Goal: Information Seeking & Learning: Check status

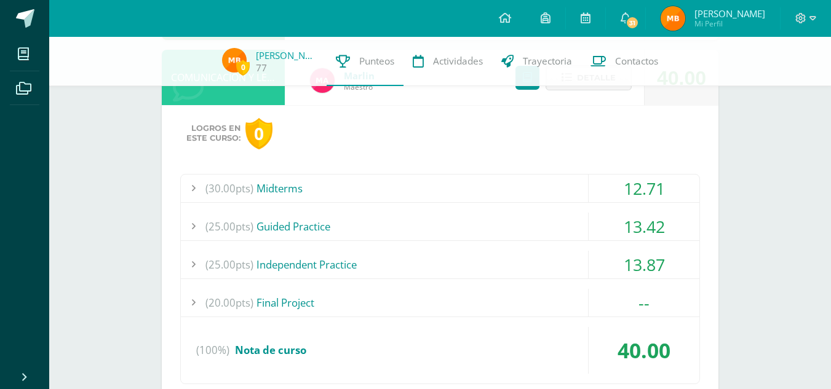
scroll to position [212, 0]
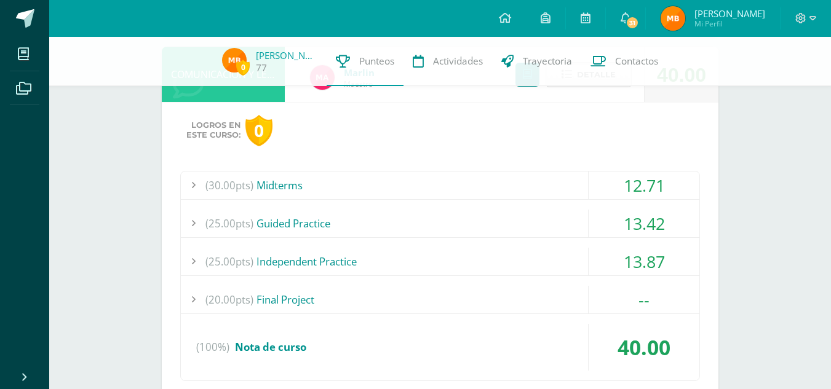
click at [333, 181] on div "(30.00pts) Midterms" at bounding box center [440, 186] width 518 height 28
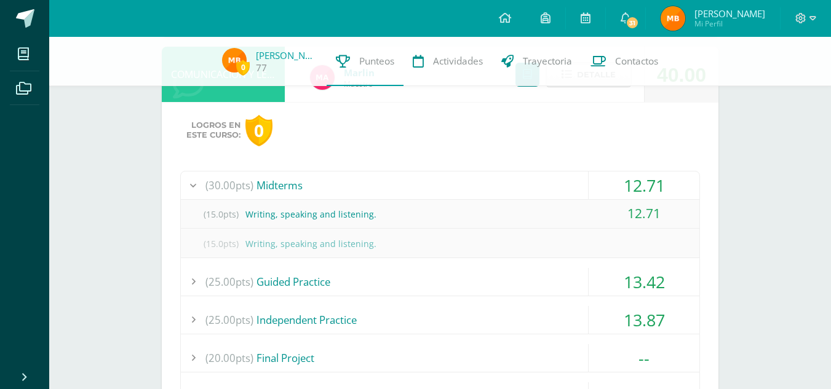
click at [333, 181] on div "(30.00pts) Midterms" at bounding box center [440, 186] width 518 height 28
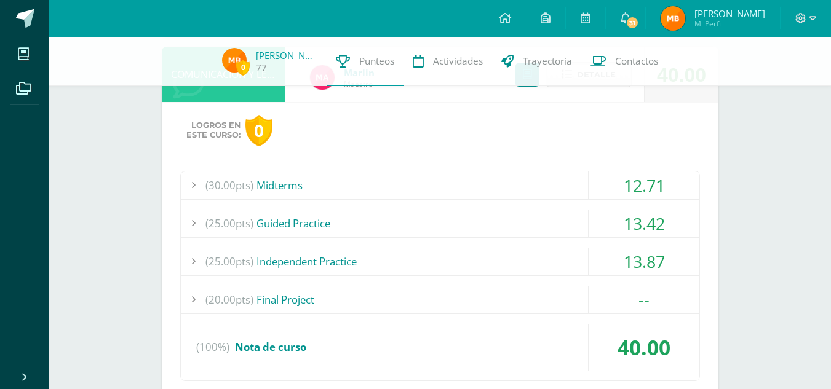
click at [320, 228] on div "(25.00pts) Guided Practice" at bounding box center [440, 224] width 518 height 28
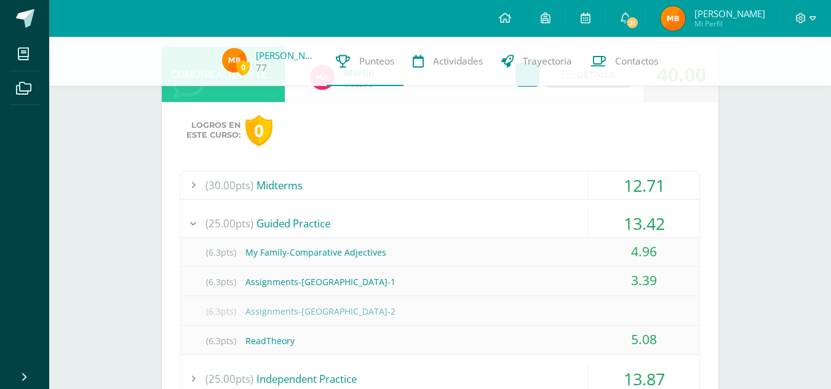
click at [320, 228] on div "(25.00pts) Guided Practice" at bounding box center [440, 224] width 518 height 28
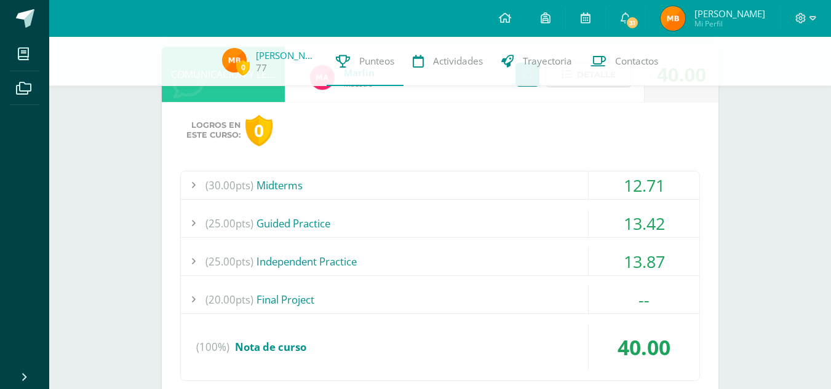
click at [304, 259] on div "(25.00pts) Independent Practice" at bounding box center [440, 262] width 518 height 28
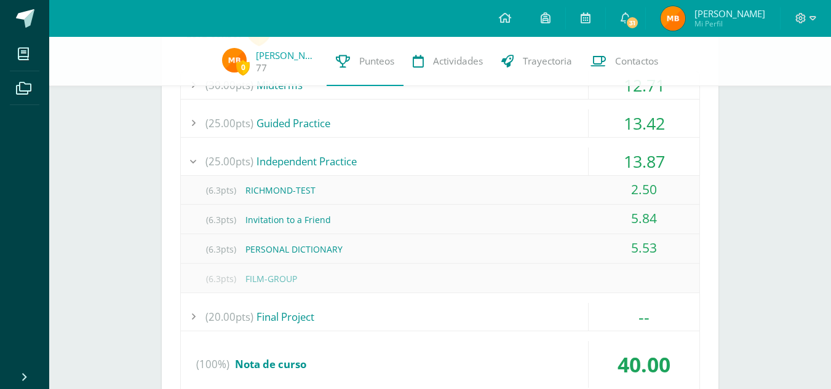
scroll to position [313, 0]
click at [284, 160] on div "(25.00pts) Independent Practice" at bounding box center [440, 161] width 518 height 28
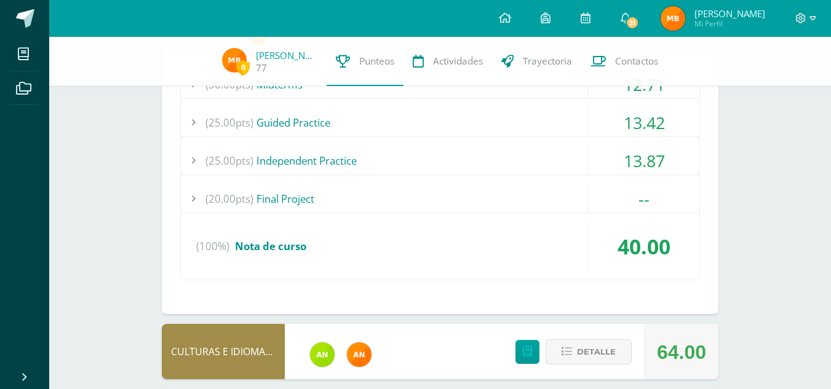
click at [291, 199] on div "(20.00pts) Final Project" at bounding box center [440, 199] width 518 height 28
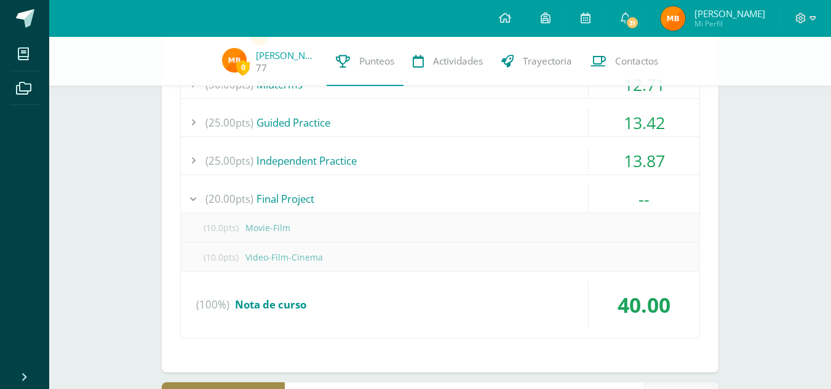
click at [291, 199] on div "(20.00pts) Final Project" at bounding box center [440, 199] width 518 height 28
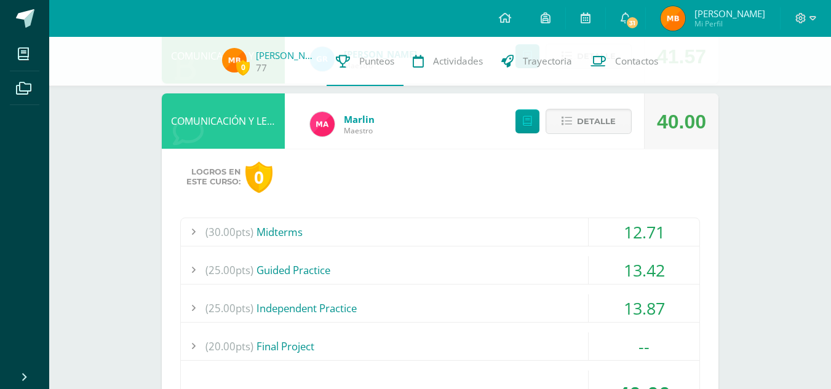
scroll to position [155, 0]
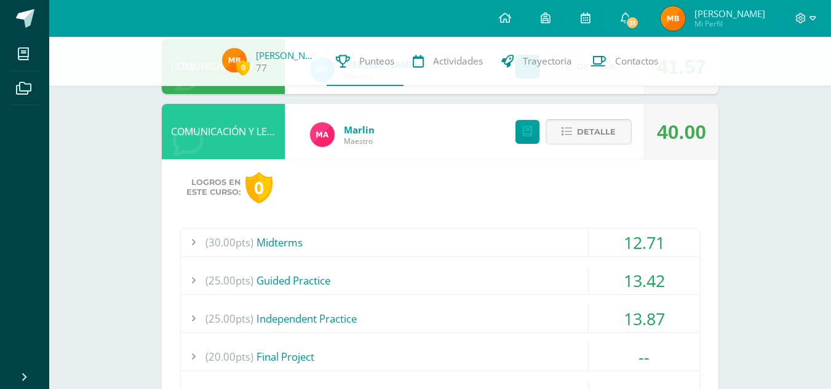
click at [576, 133] on button "Detalle" at bounding box center [588, 131] width 86 height 25
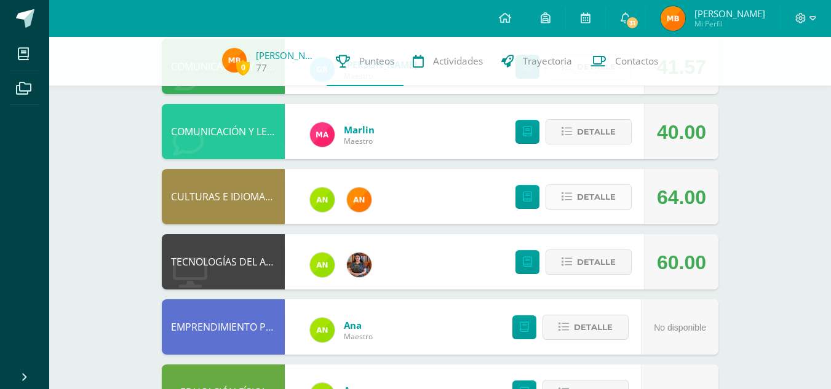
click at [582, 190] on span "Detalle" at bounding box center [596, 197] width 39 height 23
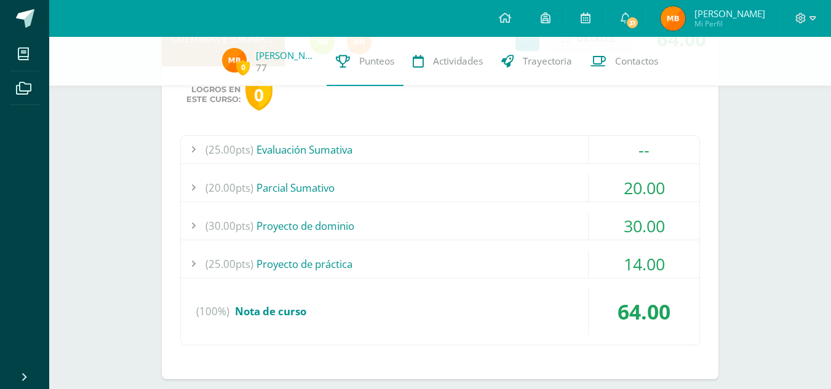
scroll to position [314, 0]
click at [330, 179] on div "(20.00pts) [GEOGRAPHIC_DATA]" at bounding box center [440, 187] width 518 height 28
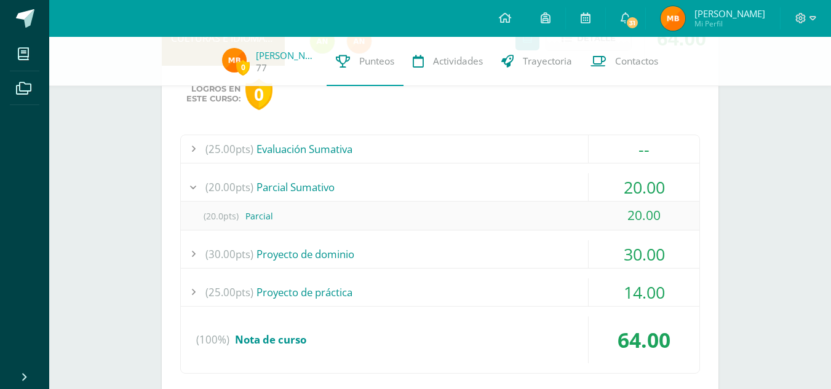
click at [330, 179] on div "(20.00pts) [GEOGRAPHIC_DATA]" at bounding box center [440, 187] width 518 height 28
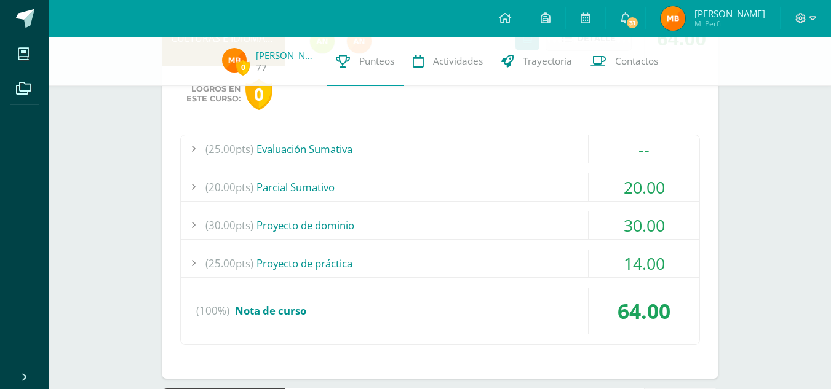
click at [317, 224] on div "(30.00pts) Proyecto de dominio" at bounding box center [440, 226] width 518 height 28
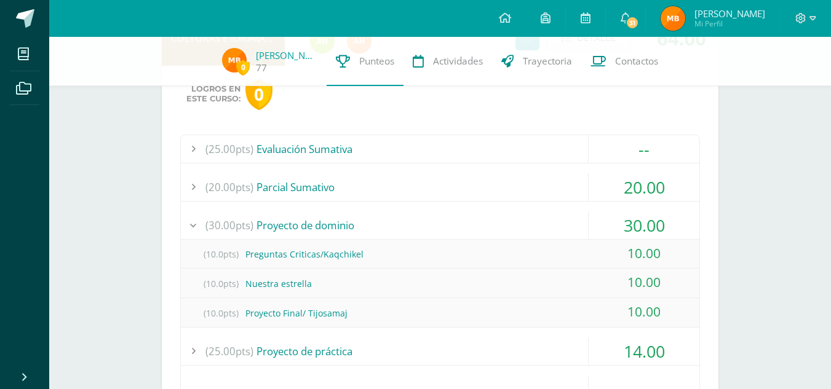
click at [317, 224] on div "(30.00pts) Proyecto de dominio" at bounding box center [440, 226] width 518 height 28
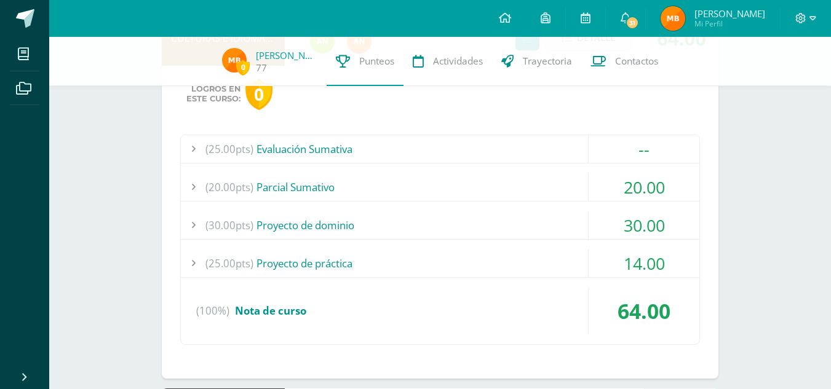
click at [322, 273] on div "(25.00pts) Proyecto de práctica" at bounding box center [440, 264] width 518 height 28
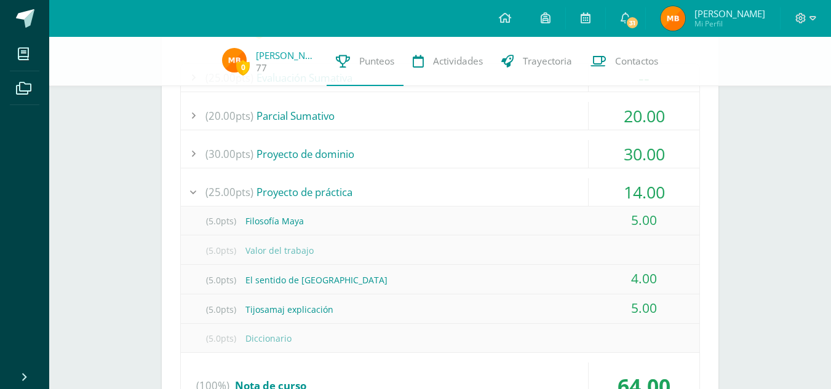
scroll to position [387, 0]
click at [317, 199] on div "(25.00pts) Proyecto de práctica" at bounding box center [440, 190] width 518 height 28
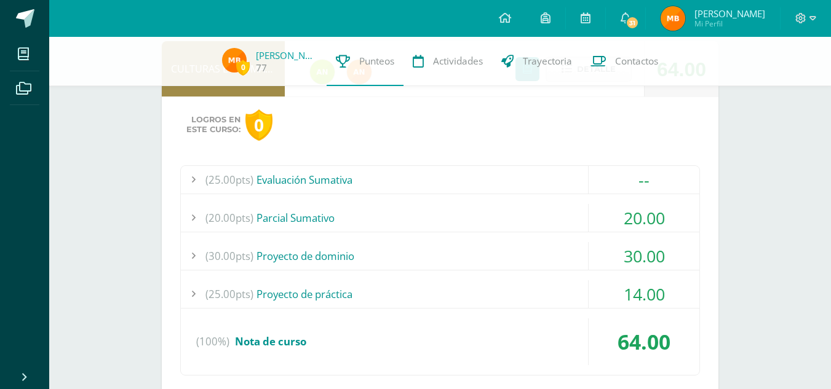
scroll to position [281, 0]
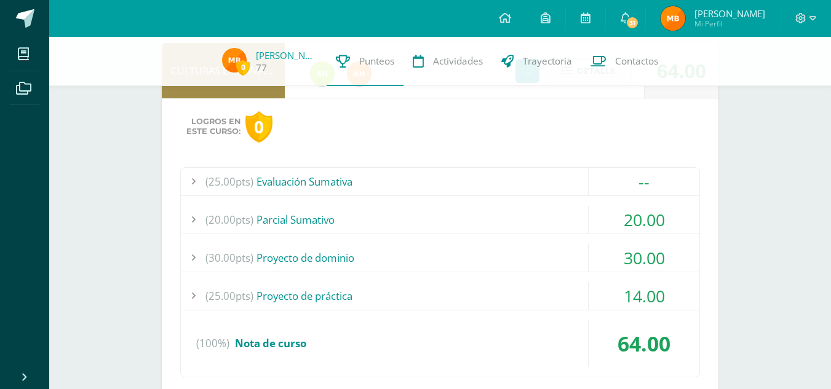
click at [298, 259] on div "(30.00pts) Proyecto de dominio" at bounding box center [440, 258] width 518 height 28
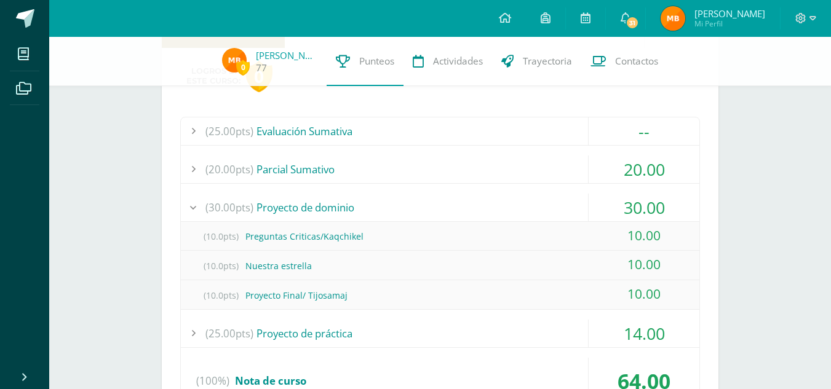
scroll to position [332, 0]
click at [316, 207] on div "(30.00pts) Proyecto de dominio" at bounding box center [440, 207] width 518 height 28
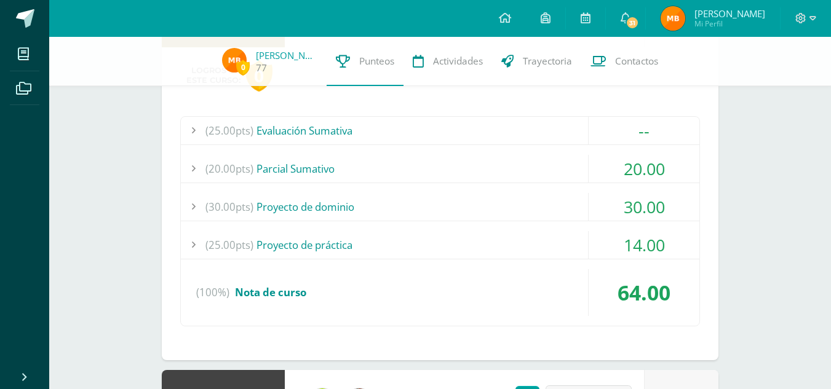
click at [356, 138] on div "(25.00pts) Evaluación Sumativa" at bounding box center [440, 131] width 518 height 28
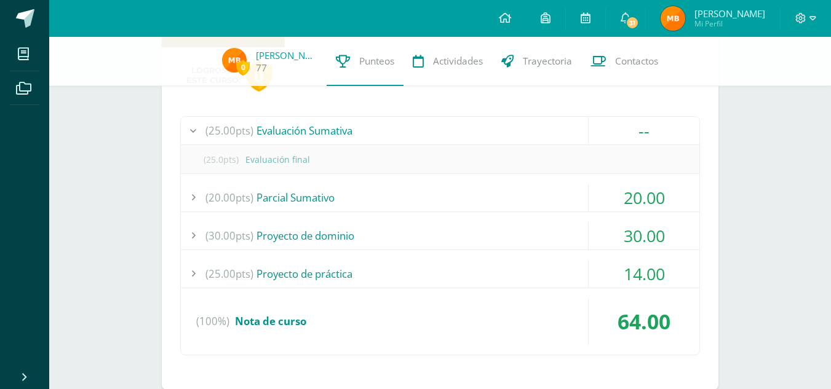
click at [356, 138] on div "(25.00pts) Evaluación Sumativa" at bounding box center [440, 131] width 518 height 28
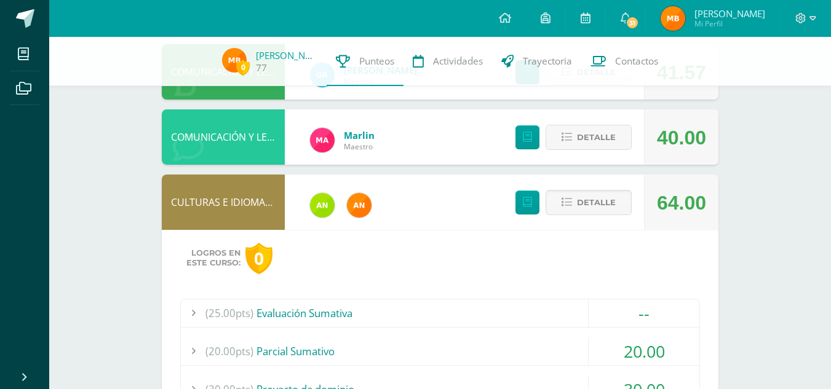
scroll to position [149, 0]
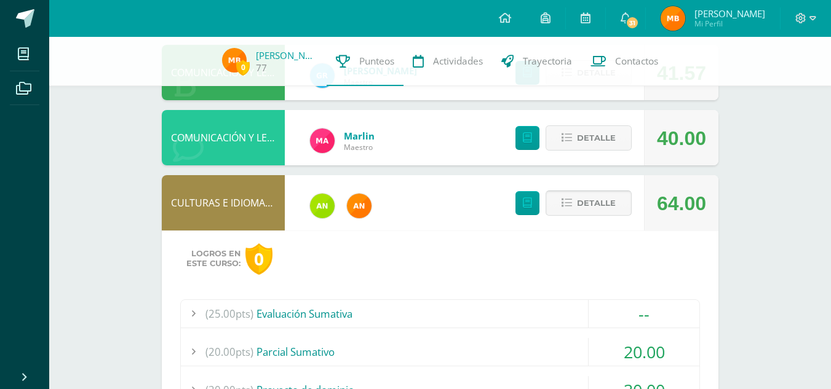
click at [569, 201] on icon at bounding box center [566, 203] width 10 height 10
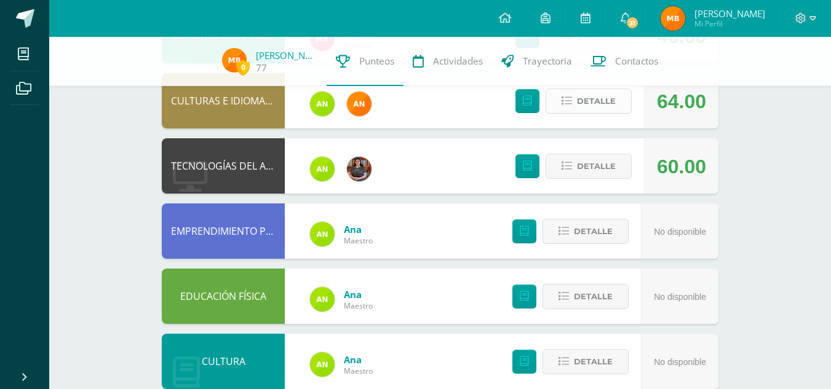
scroll to position [257, 0]
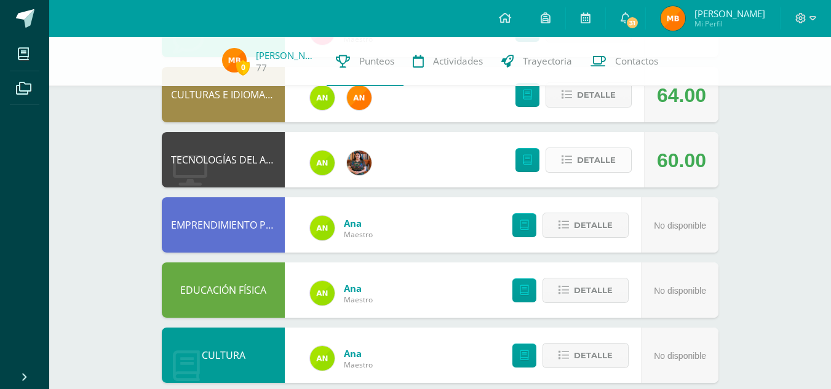
click at [572, 154] on button "Detalle" at bounding box center [588, 160] width 86 height 25
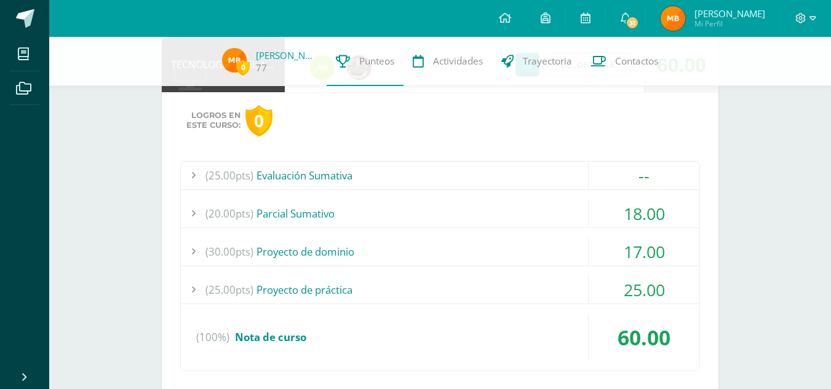
scroll to position [353, 0]
click at [325, 214] on div "(20.00pts) [GEOGRAPHIC_DATA]" at bounding box center [440, 213] width 518 height 28
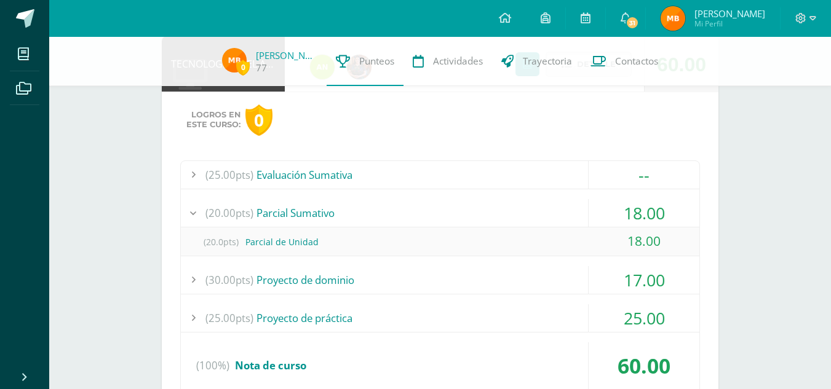
click at [325, 214] on div "(20.00pts) [GEOGRAPHIC_DATA]" at bounding box center [440, 213] width 518 height 28
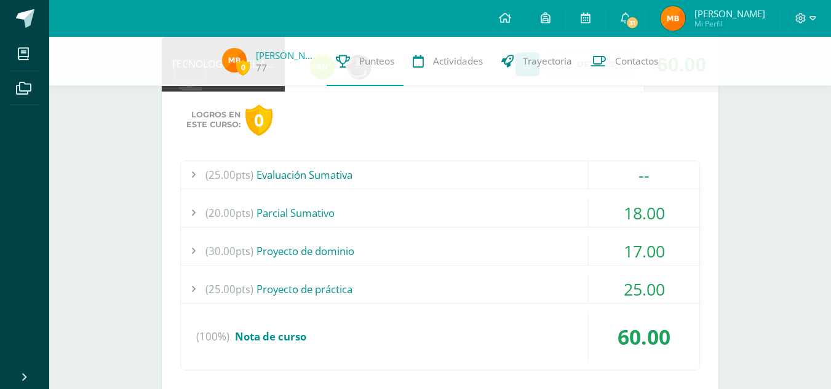
click at [309, 250] on div "(30.00pts) Proyecto de dominio" at bounding box center [440, 251] width 518 height 28
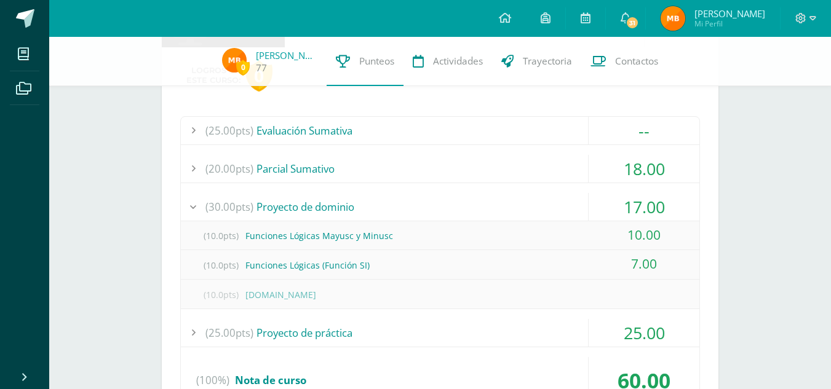
scroll to position [398, 0]
click at [306, 195] on div "(30.00pts) Proyecto de dominio" at bounding box center [440, 206] width 518 height 28
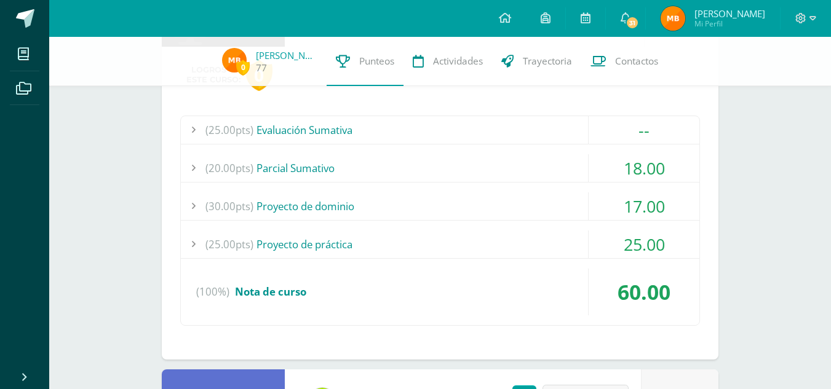
click at [304, 246] on div "(25.00pts) Proyecto de práctica" at bounding box center [440, 245] width 518 height 28
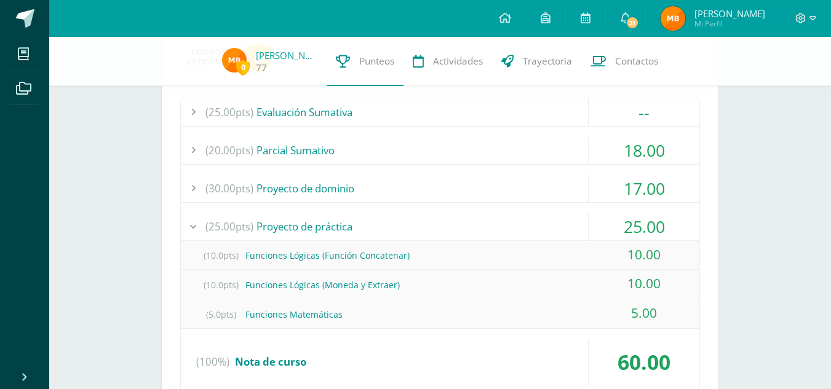
scroll to position [416, 0]
click at [321, 227] on div "(25.00pts) Proyecto de práctica" at bounding box center [440, 226] width 518 height 28
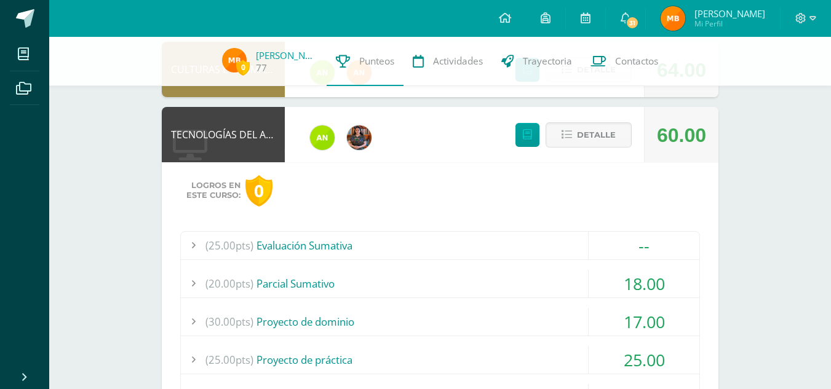
scroll to position [280, 0]
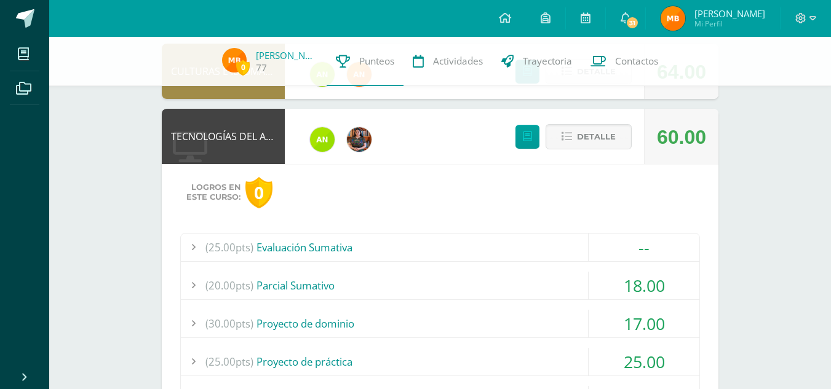
click at [352, 254] on div "(25.00pts) Evaluación Sumativa" at bounding box center [440, 248] width 518 height 28
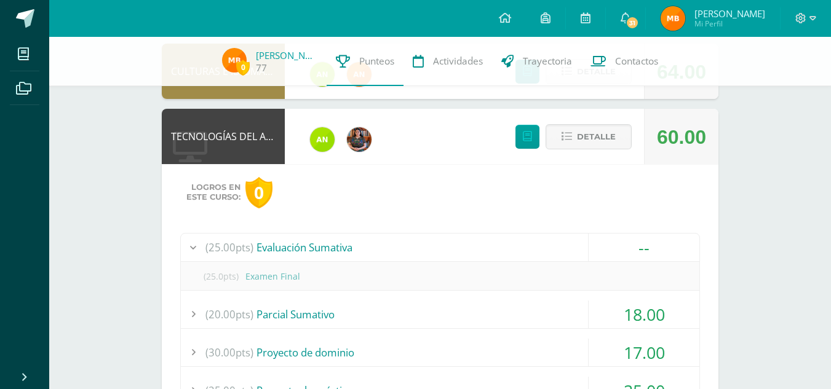
click at [352, 254] on div "(25.00pts) Evaluación Sumativa" at bounding box center [440, 248] width 518 height 28
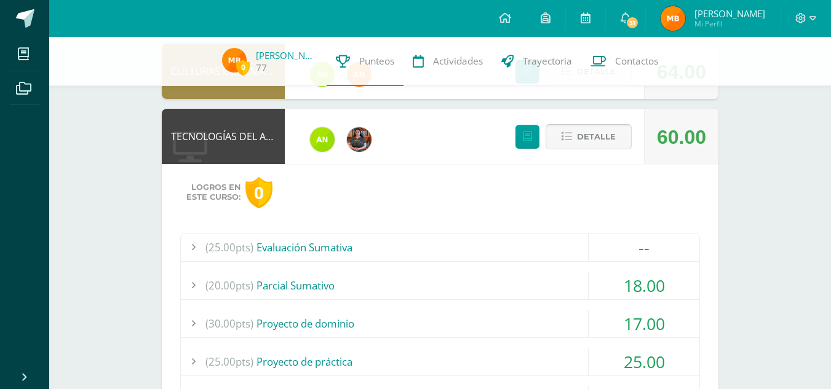
click at [561, 132] on button "Detalle" at bounding box center [588, 136] width 86 height 25
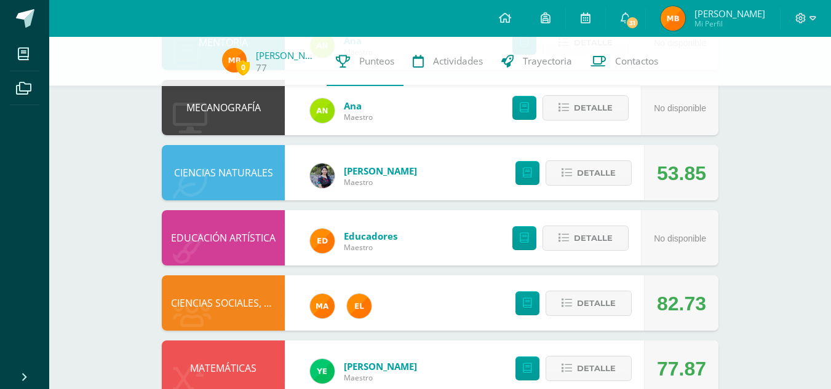
scroll to position [636, 0]
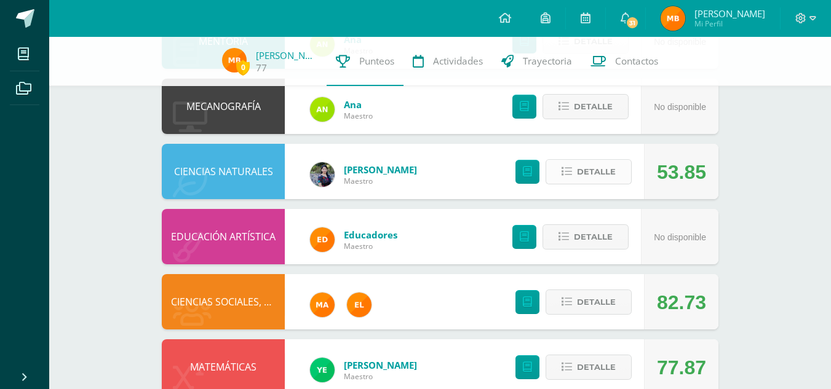
click at [562, 173] on icon at bounding box center [566, 172] width 10 height 10
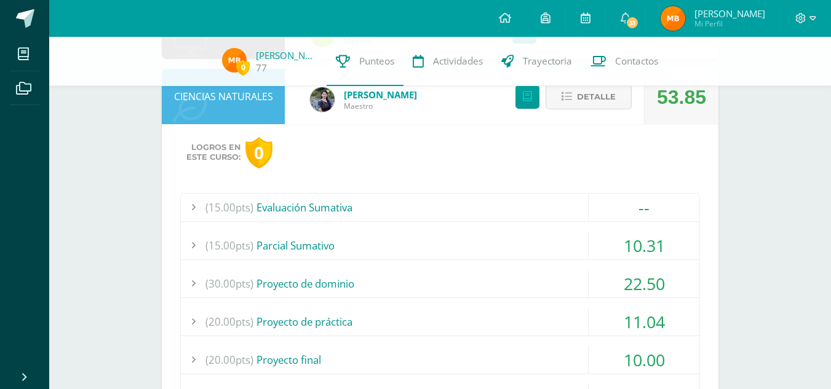
scroll to position [727, 0]
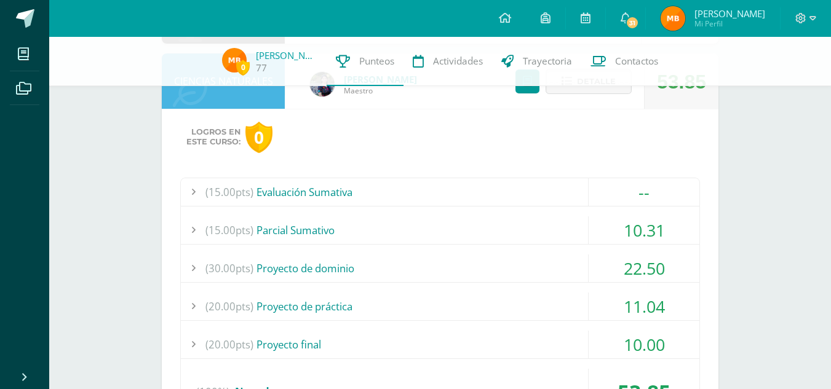
click at [310, 222] on div "(15.00pts) [GEOGRAPHIC_DATA]" at bounding box center [440, 230] width 518 height 28
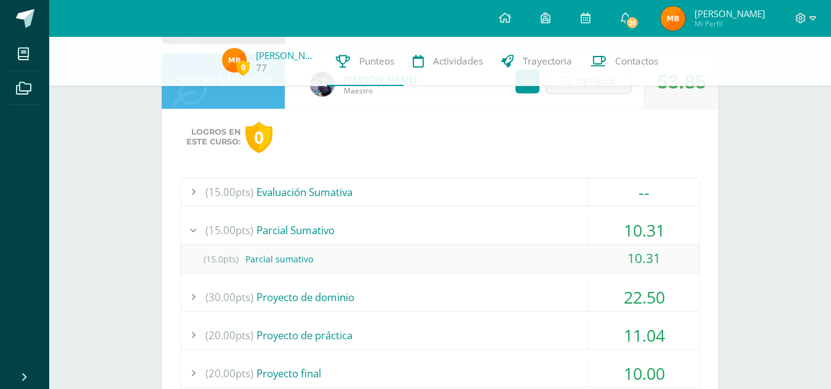
click at [310, 222] on div "(15.00pts) [GEOGRAPHIC_DATA]" at bounding box center [440, 230] width 518 height 28
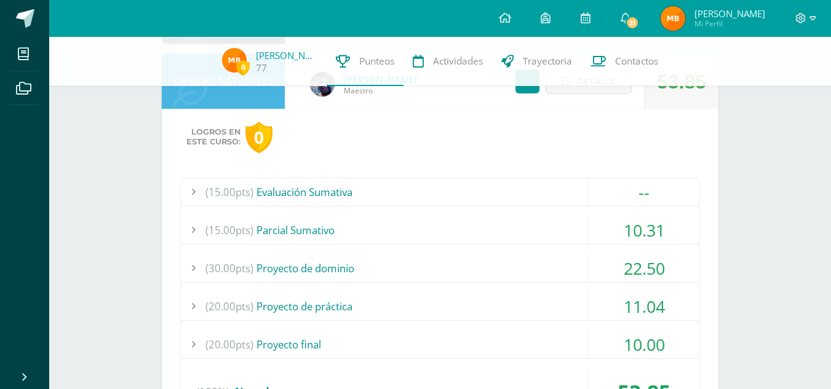
click at [332, 263] on div "(30.00pts) Proyecto de dominio" at bounding box center [440, 269] width 518 height 28
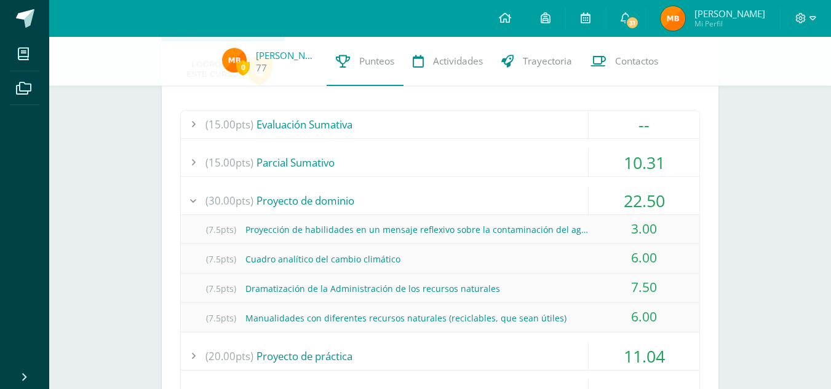
scroll to position [796, 0]
click at [329, 196] on div "(30.00pts) Proyecto de dominio" at bounding box center [440, 200] width 518 height 28
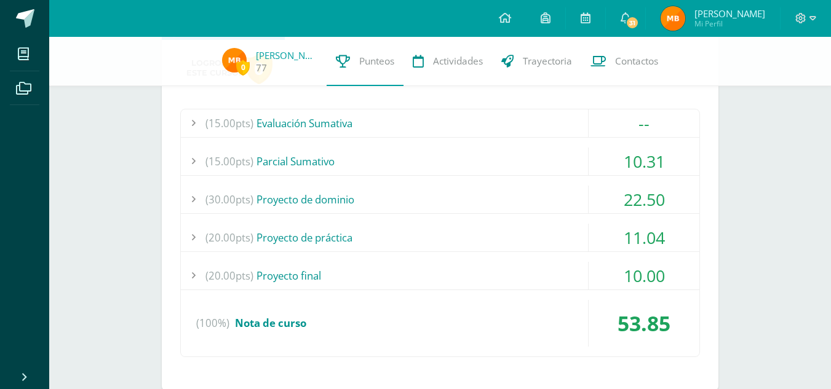
drag, startPoint x: 334, startPoint y: 252, endPoint x: 342, endPoint y: 235, distance: 18.4
click at [342, 235] on div "(15.00pts) Evaluación Sumativa -- (15.0pts) Evaluación final" at bounding box center [440, 233] width 520 height 248
click at [322, 235] on div "(20.00pts) Proyecto de práctica" at bounding box center [440, 238] width 518 height 28
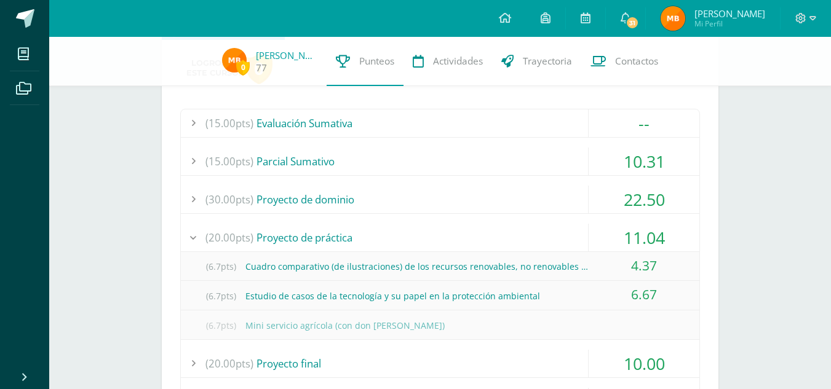
click at [322, 235] on div "(20.00pts) Proyecto de práctica" at bounding box center [440, 238] width 518 height 28
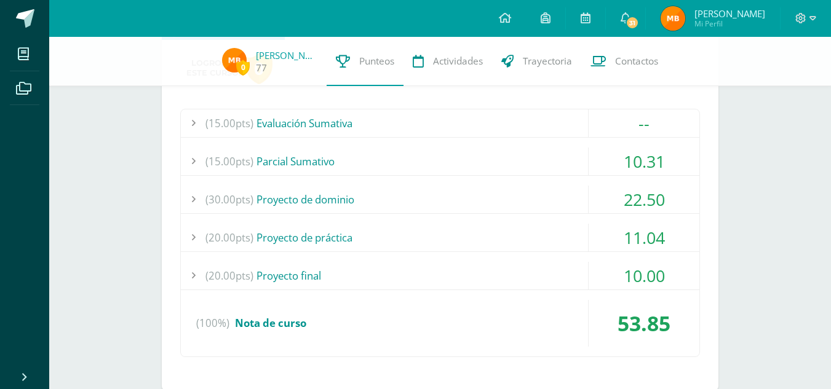
click at [318, 272] on div "(20.00pts) Proyecto final" at bounding box center [440, 276] width 518 height 28
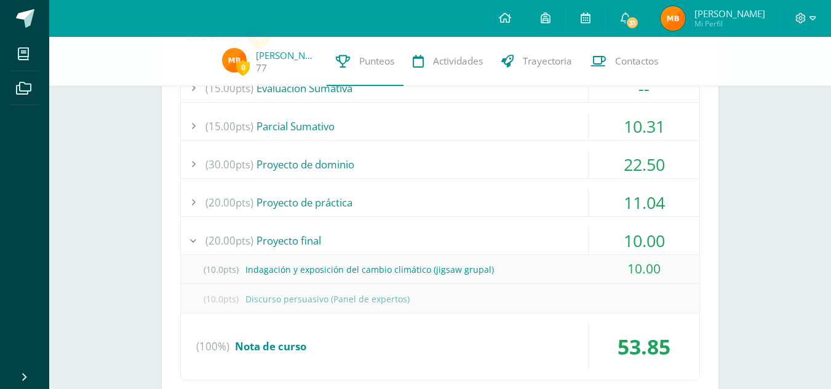
scroll to position [837, 0]
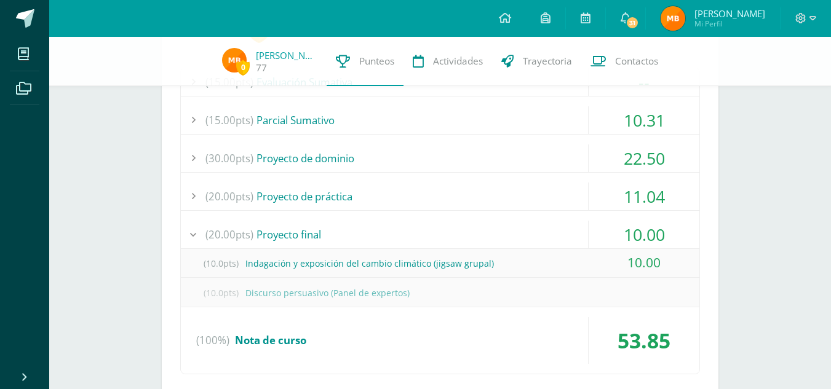
click at [307, 231] on div "(20.00pts) Proyecto final" at bounding box center [440, 235] width 518 height 28
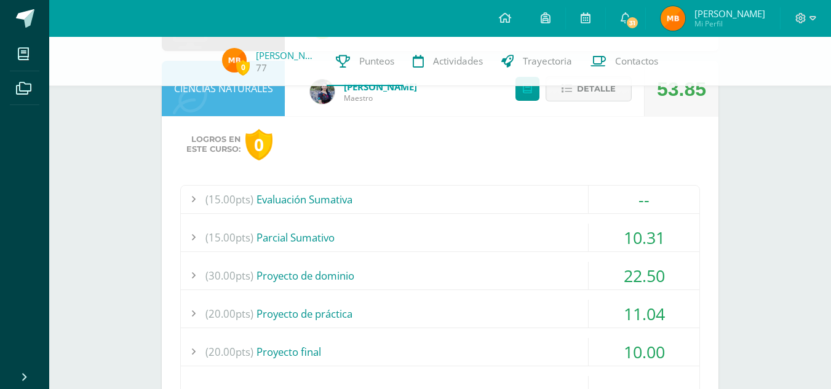
scroll to position [656, 0]
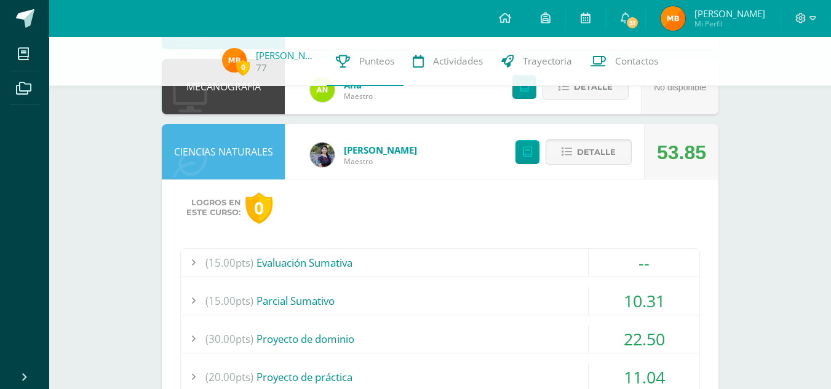
click at [583, 145] on span "Detalle" at bounding box center [596, 152] width 39 height 23
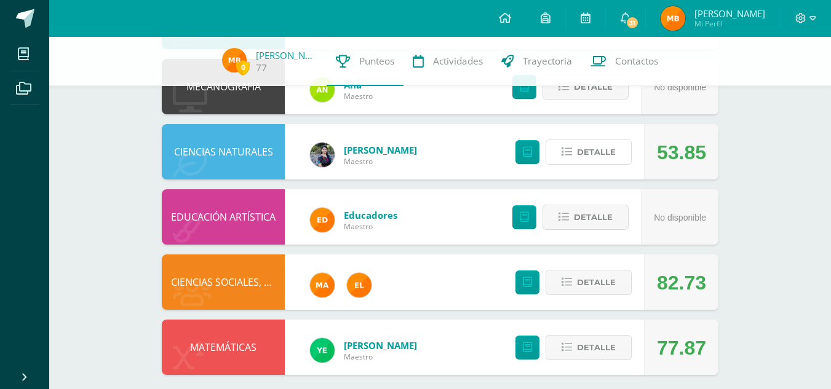
scroll to position [666, 0]
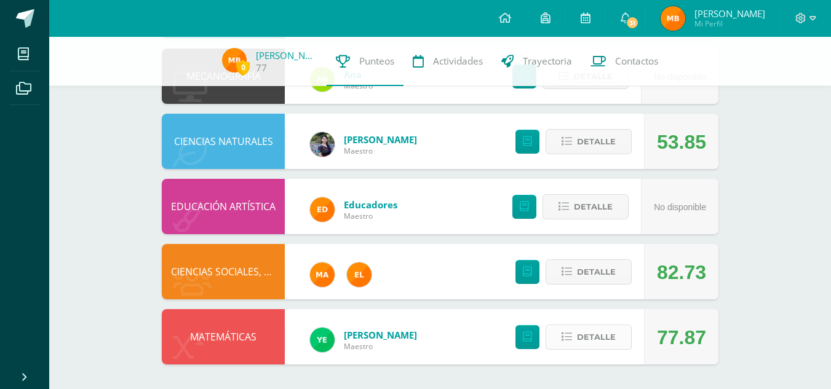
click at [565, 338] on icon at bounding box center [566, 337] width 10 height 10
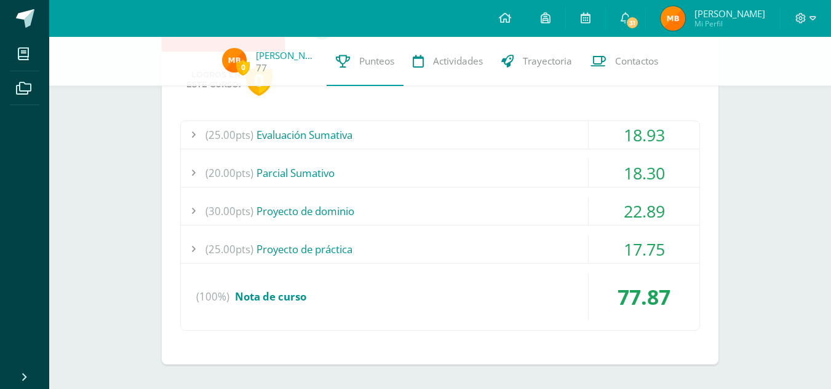
scroll to position [979, 0]
click at [460, 133] on div "(25.00pts) Evaluación Sumativa" at bounding box center [440, 136] width 518 height 28
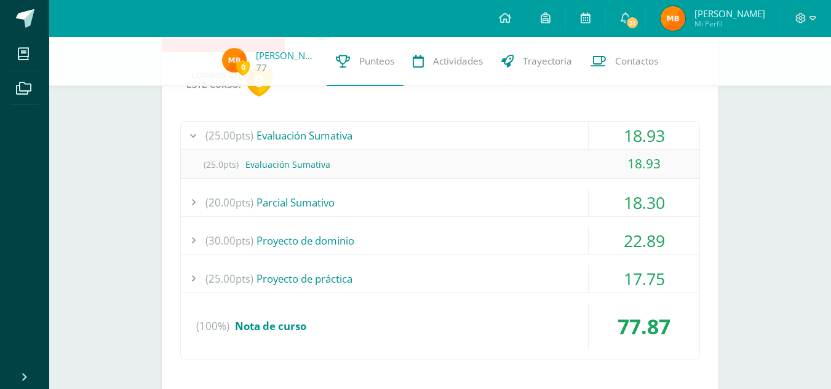
click at [460, 133] on div "(25.00pts) Evaluación Sumativa" at bounding box center [440, 136] width 518 height 28
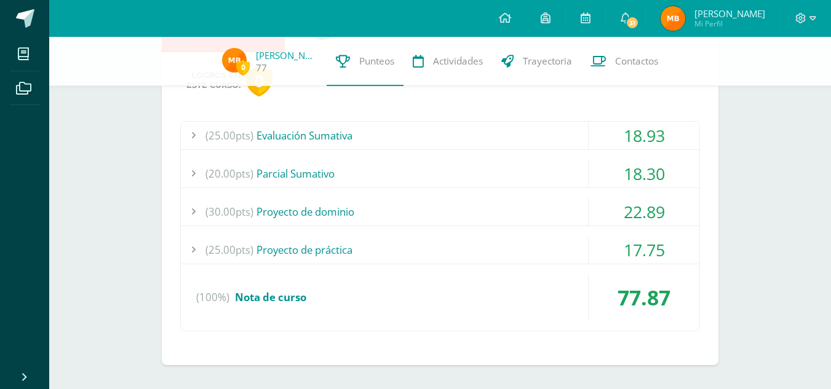
click at [413, 186] on div "(20.00pts) [GEOGRAPHIC_DATA]" at bounding box center [440, 174] width 518 height 28
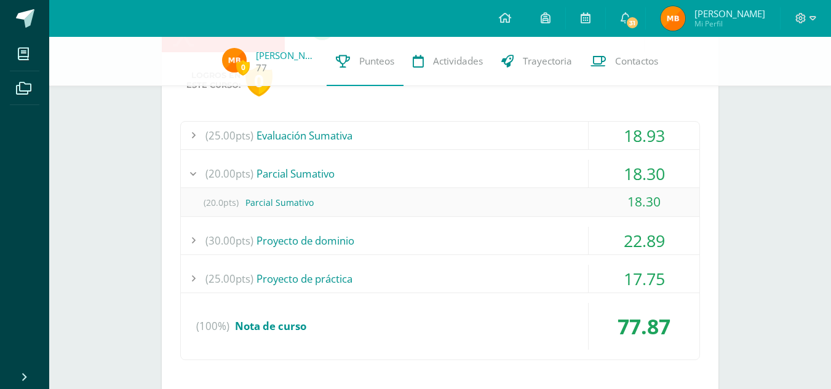
click at [413, 186] on div "(20.00pts) [GEOGRAPHIC_DATA]" at bounding box center [440, 174] width 518 height 28
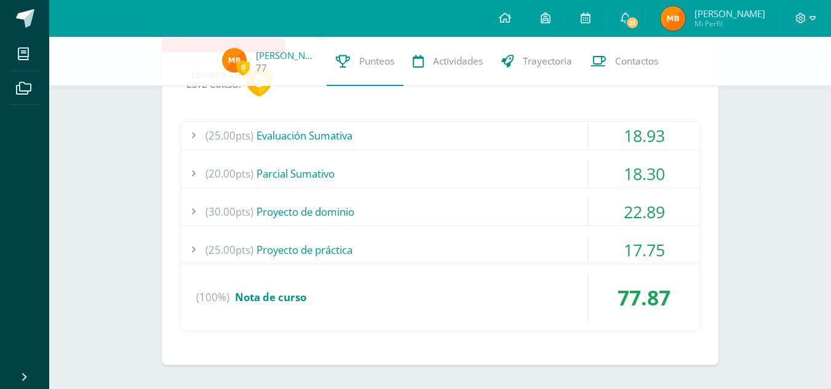
click at [377, 207] on div "(30.00pts) Proyecto de dominio" at bounding box center [440, 212] width 518 height 28
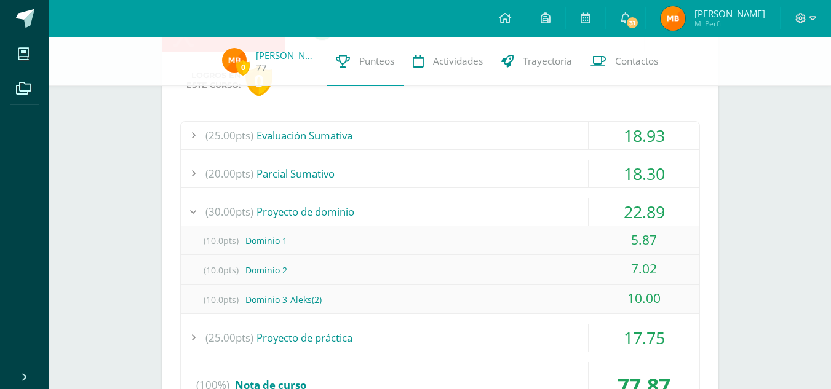
click at [377, 207] on div "(30.00pts) Proyecto de dominio" at bounding box center [440, 212] width 518 height 28
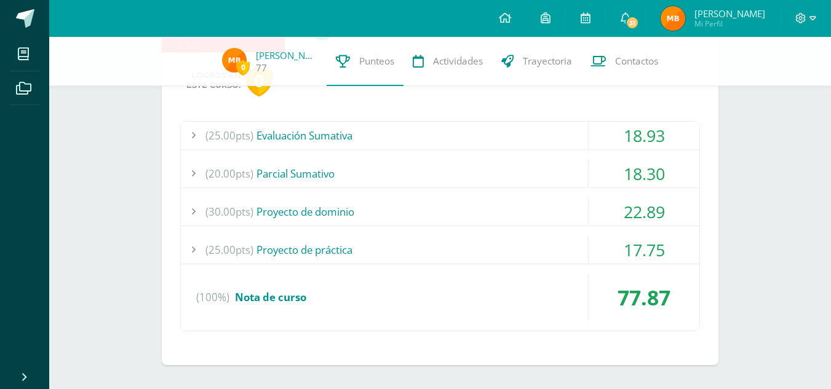
click at [330, 244] on div "(25.00pts) Proyecto de práctica" at bounding box center [440, 250] width 518 height 28
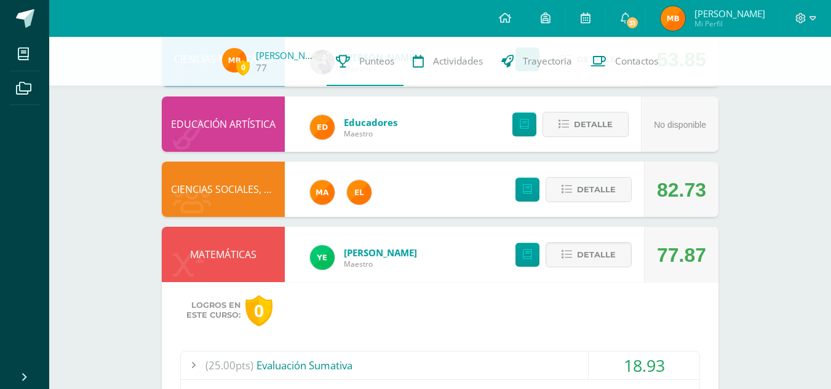
scroll to position [740, 0]
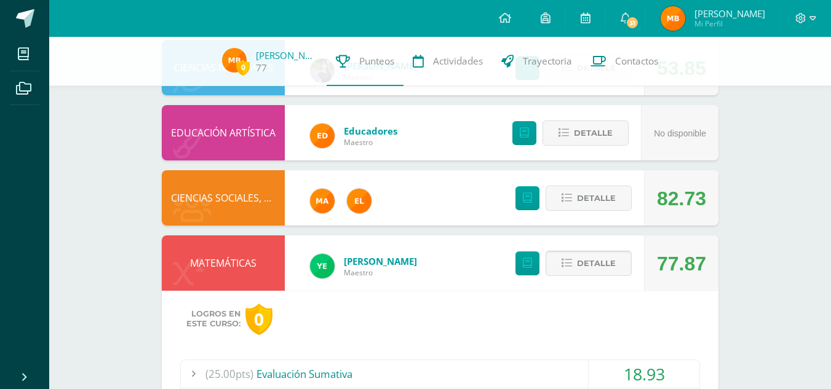
click at [586, 264] on span "Detalle" at bounding box center [596, 263] width 39 height 23
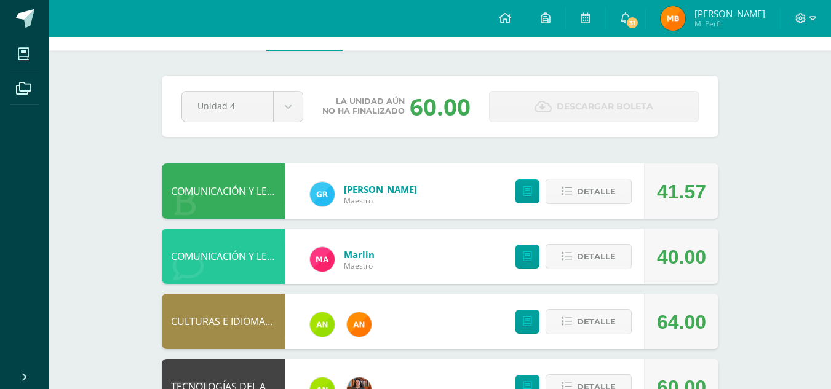
scroll to position [0, 0]
